Goal: Task Accomplishment & Management: Manage account settings

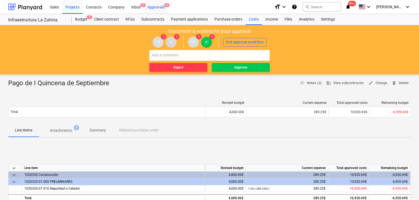
click at [162, 6] on div "Approvals 6" at bounding box center [156, 7] width 24 height 14
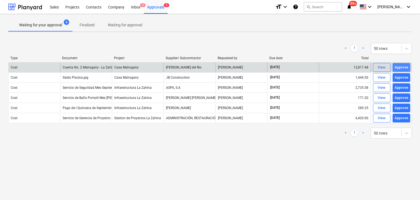
click at [407, 67] on div "Approve" at bounding box center [402, 67] width 14 height 6
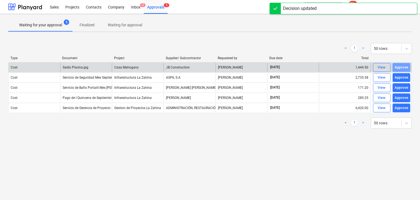
click at [407, 67] on div "Approve" at bounding box center [402, 67] width 14 height 6
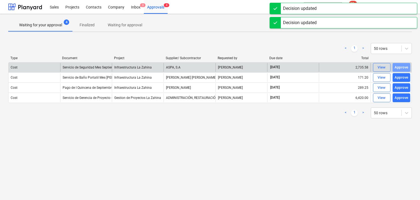
click at [407, 67] on div "Approve" at bounding box center [402, 67] width 14 height 6
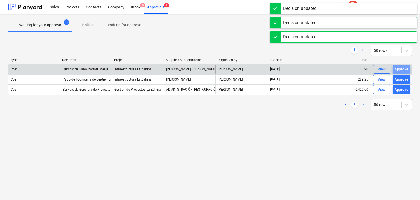
click at [407, 67] on div "Approve" at bounding box center [402, 69] width 14 height 6
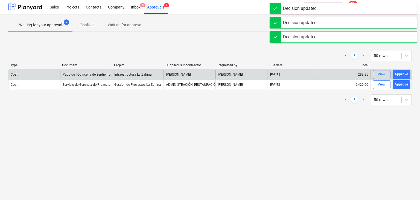
click at [407, 67] on div at bounding box center [412, 65] width 10 height 4
click at [400, 74] on div "Approve" at bounding box center [402, 74] width 14 height 6
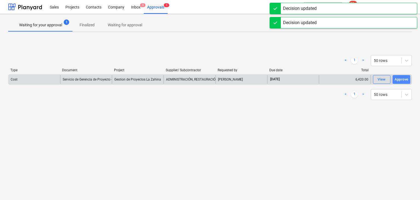
click at [399, 78] on div "Approve" at bounding box center [402, 79] width 14 height 6
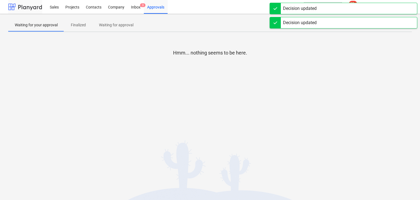
click at [35, 5] on div at bounding box center [25, 7] width 34 height 14
